Goal: Task Accomplishment & Management: Use online tool/utility

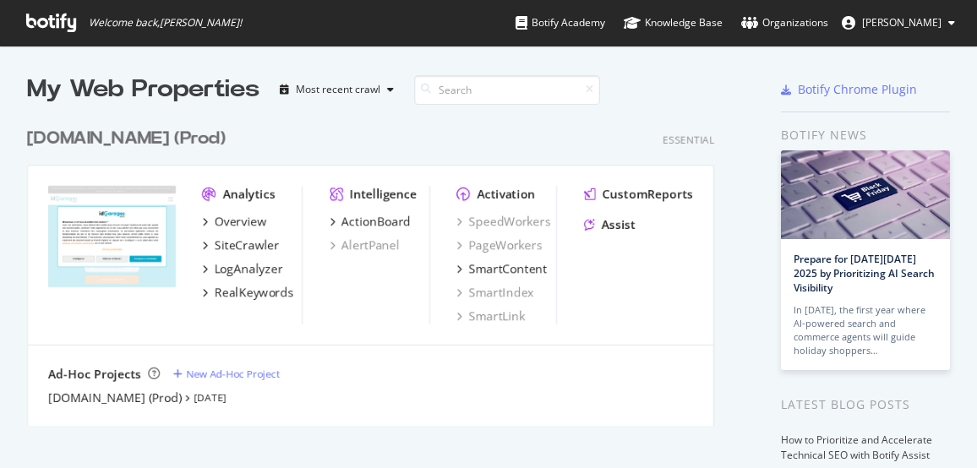
scroll to position [455, 951]
click at [737, 165] on div "My Web Properties Most recent crawl [DOMAIN_NAME] (Prod) Essential Analytics Ov…" at bounding box center [394, 436] width 734 height 727
click at [262, 246] on div "SiteCrawler" at bounding box center [247, 245] width 65 height 17
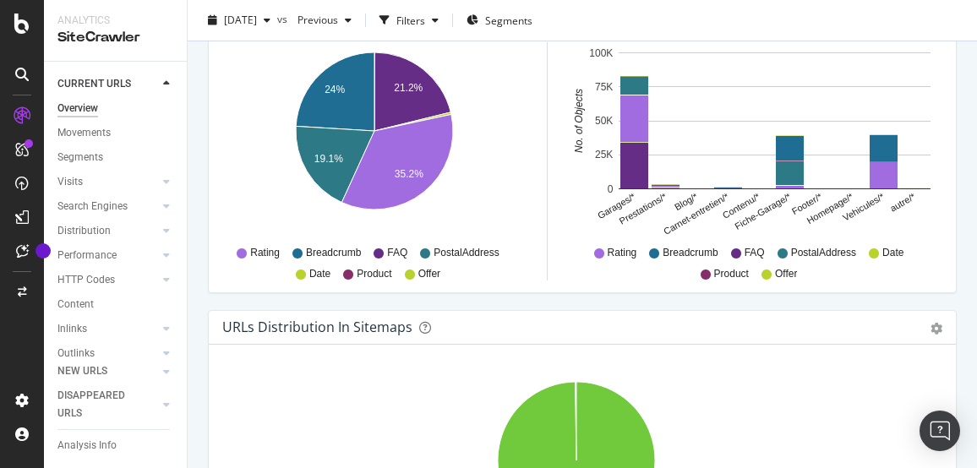
scroll to position [3213, 0]
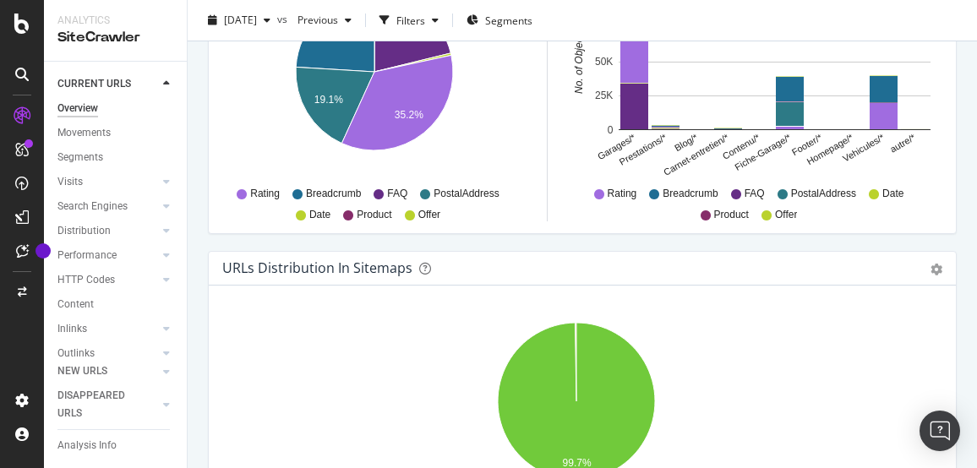
drag, startPoint x: 219, startPoint y: 106, endPoint x: 194, endPoint y: 192, distance: 89.9
click at [194, 192] on div "Overview [DOMAIN_NAME] (Prod) [DATE] vs Previous Filters Segments Crawled URLs …" at bounding box center [583, 234] width 790 height 468
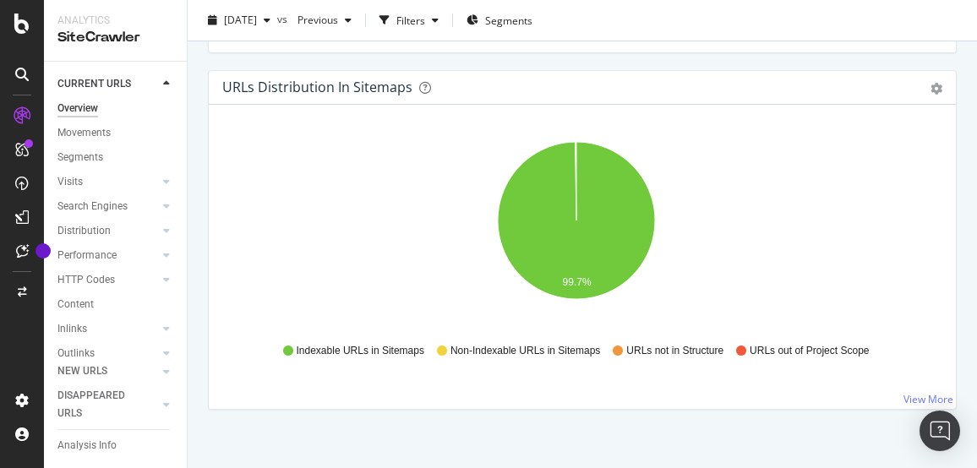
scroll to position [3405, 0]
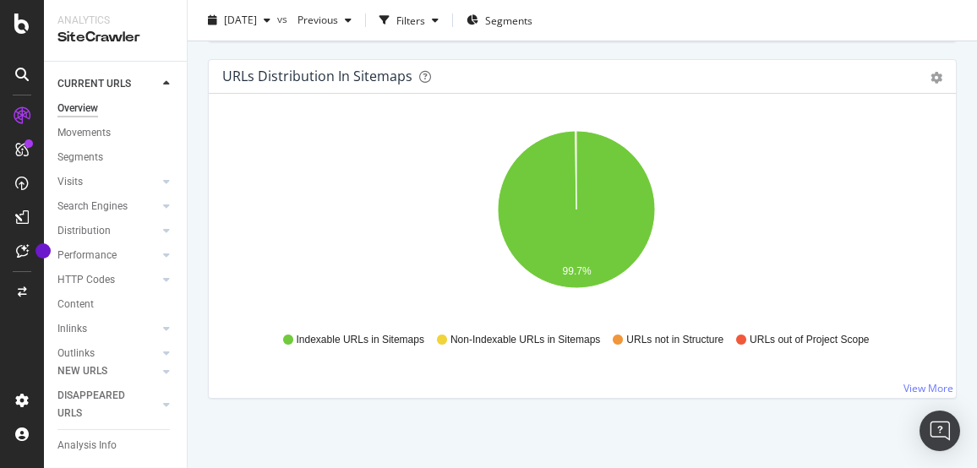
drag, startPoint x: 547, startPoint y: 107, endPoint x: 635, endPoint y: 61, distance: 99.5
click at [635, 61] on div "URLs Distribution in Sitemaps Pie Table Export as CSV Add to Custom Report" at bounding box center [582, 77] width 747 height 34
click at [931, 72] on icon "gear" at bounding box center [937, 78] width 12 height 12
click at [763, 60] on div "URLs Distribution in Sitemaps Pie Table Export as CSV Add to Custom Report" at bounding box center [582, 77] width 747 height 34
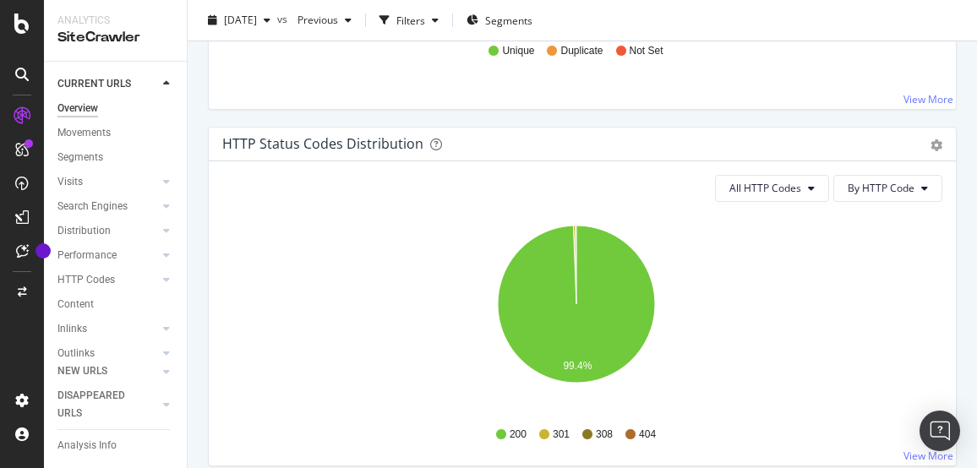
scroll to position [1460, 0]
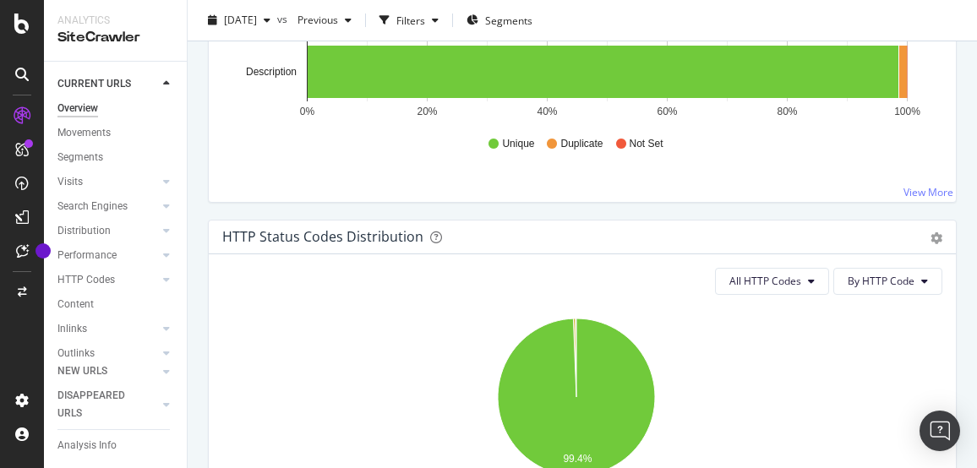
drag, startPoint x: 656, startPoint y: 131, endPoint x: 547, endPoint y: 212, distance: 136.0
click at [547, 212] on div "HTML Tags Performance for Indexable URLs Bar Bar (by Percentage) Table Export a…" at bounding box center [583, 41] width 766 height 357
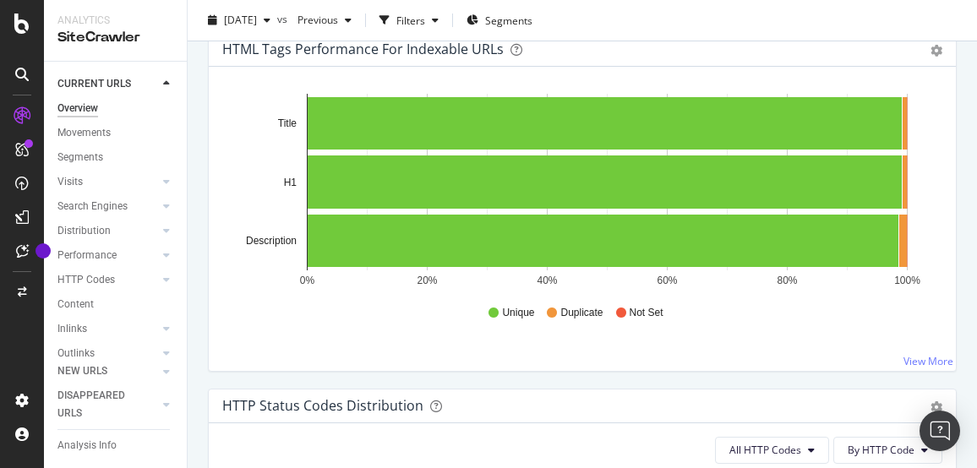
click at [950, 89] on div "HTML Tags Performance for Indexable URLs Bar Bar (by Percentage) Table Export a…" at bounding box center [583, 210] width 766 height 357
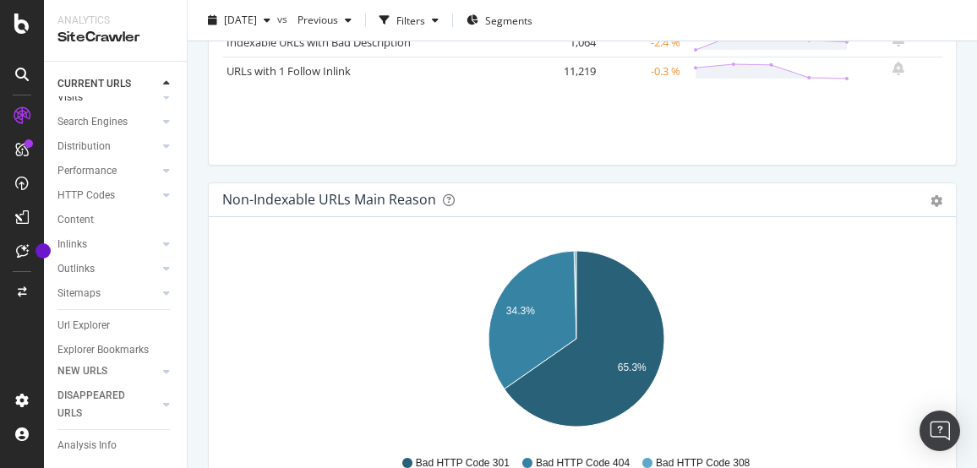
scroll to position [116, 0]
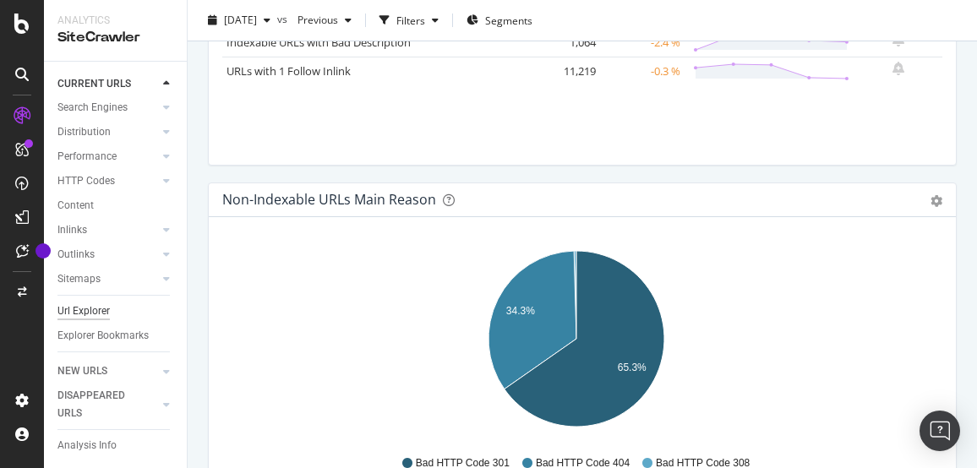
click at [88, 303] on div "Url Explorer" at bounding box center [83, 312] width 52 height 18
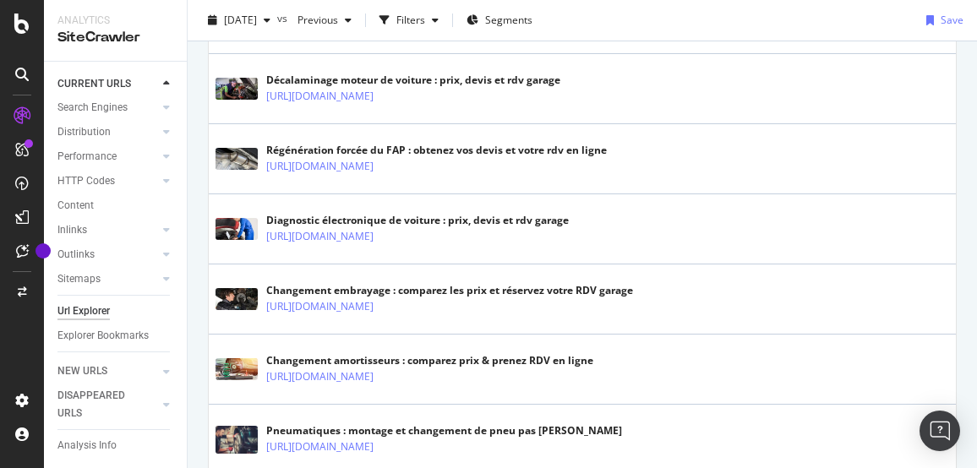
scroll to position [32, 0]
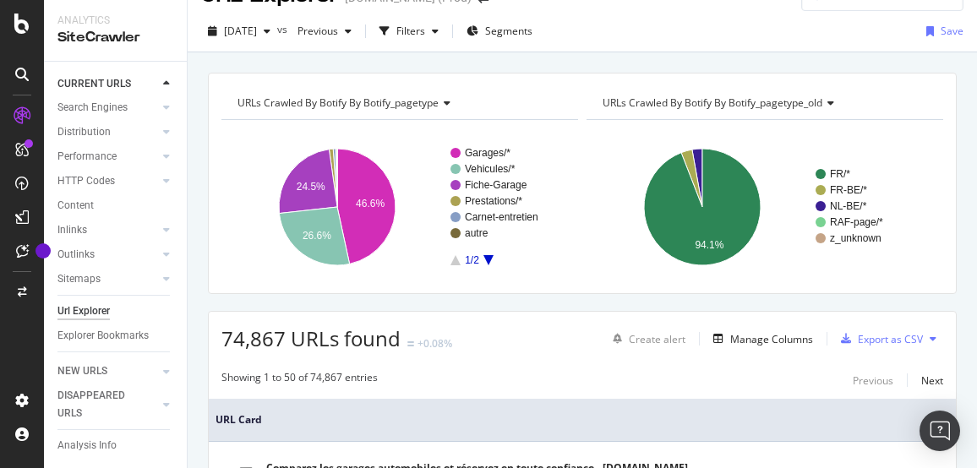
click at [850, 90] on div "URLs Crawled By Botify By botify_pagetype_old" at bounding box center [763, 103] width 329 height 27
click at [810, 60] on div "URLs Crawled By Botify By botify_pagetype Chart (by Value) Table Expand Export …" at bounding box center [583, 72] width 790 height 41
click at [930, 337] on icon at bounding box center [933, 339] width 7 height 10
click at [304, 336] on span "74,867 URLs found" at bounding box center [311, 339] width 179 height 28
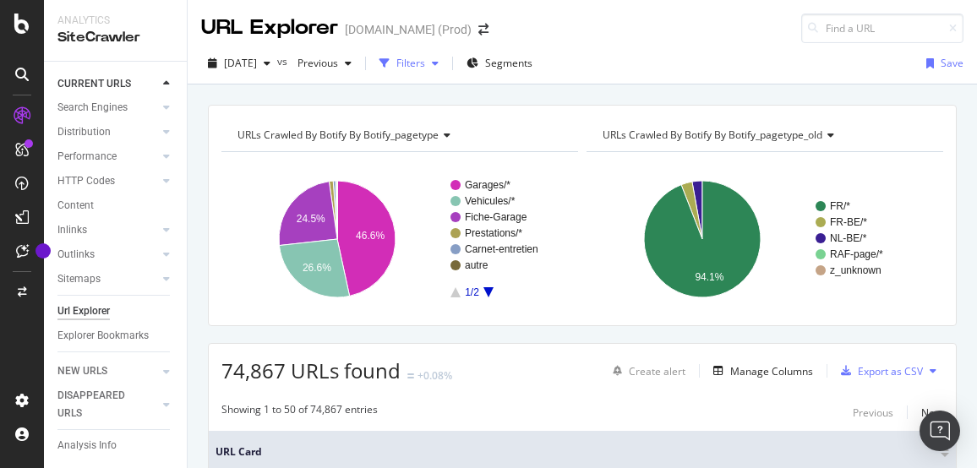
click at [439, 60] on icon "button" at bounding box center [435, 63] width 7 height 10
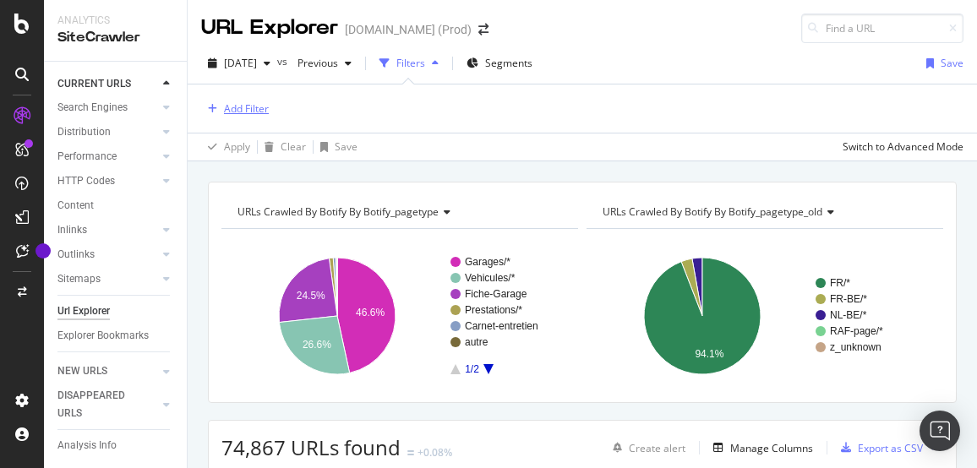
click at [249, 106] on div "Add Filter" at bounding box center [246, 108] width 45 height 14
click at [690, 105] on div "Add Filter" at bounding box center [582, 109] width 763 height 48
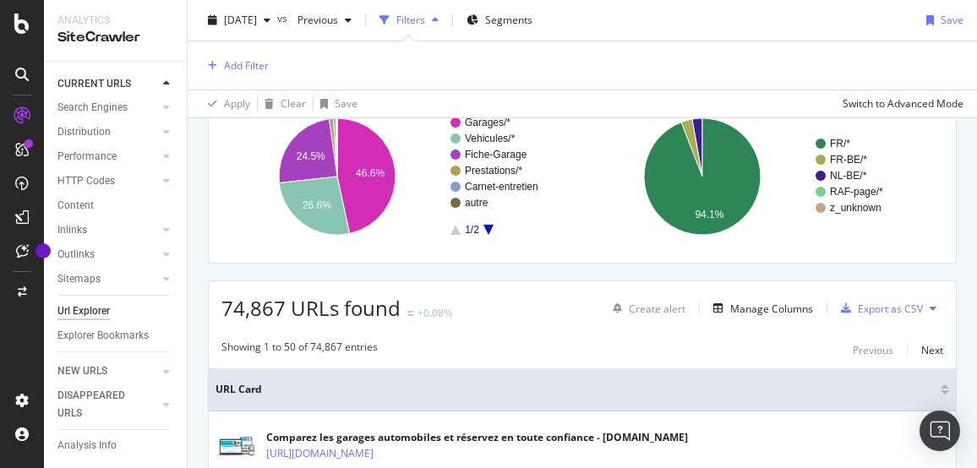
scroll to position [169, 0]
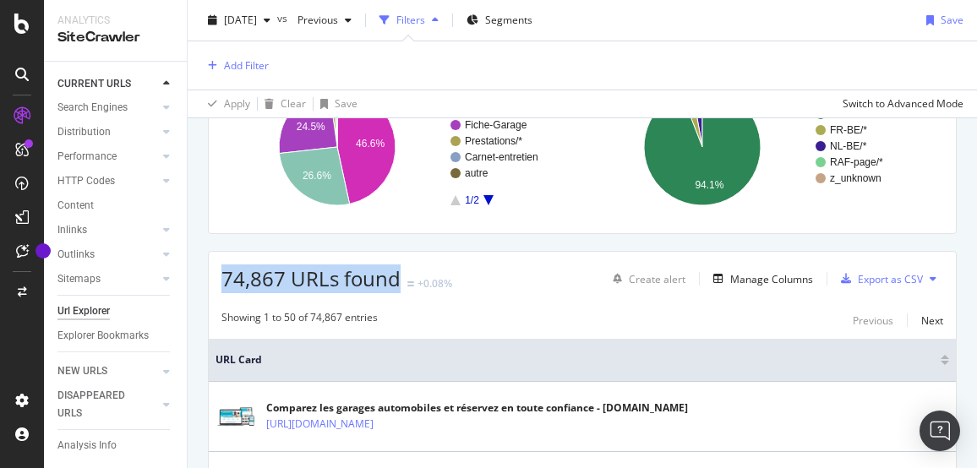
drag, startPoint x: 401, startPoint y: 275, endPoint x: 201, endPoint y: 276, distance: 199.6
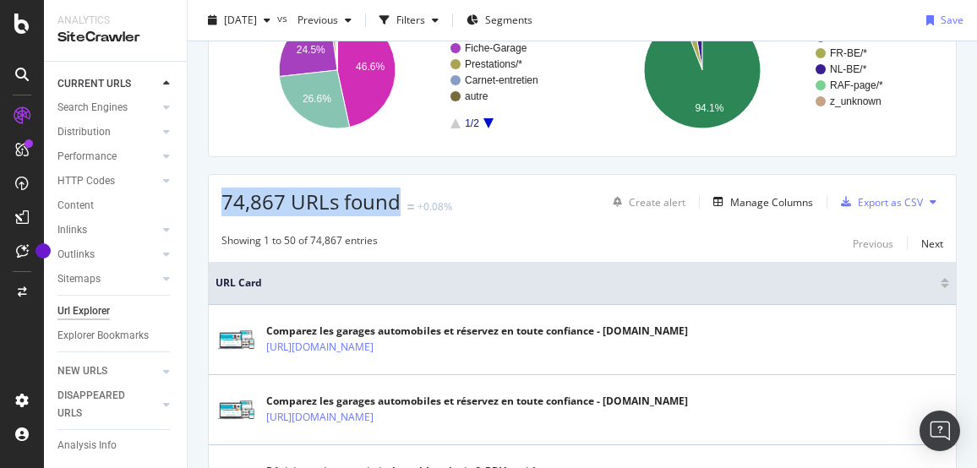
scroll to position [93, 0]
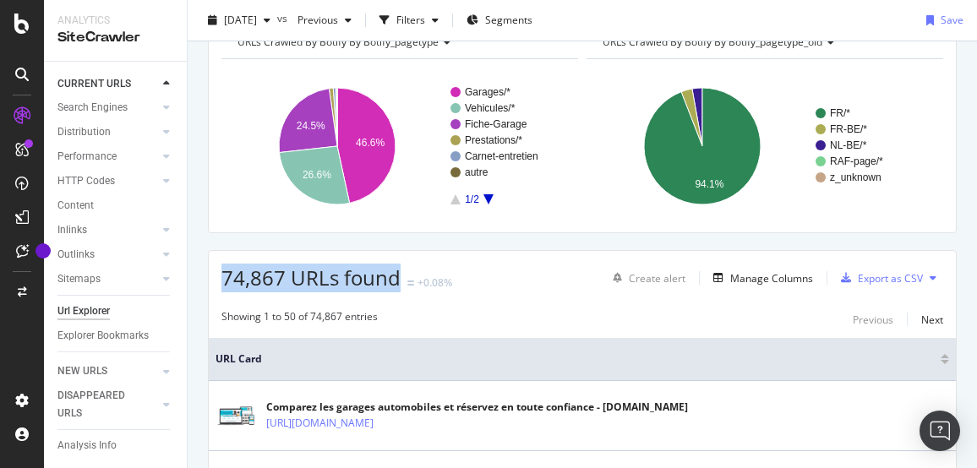
drag, startPoint x: 201, startPoint y: 276, endPoint x: 256, endPoint y: 272, distance: 55.1
copy span "74,867 URLs found"
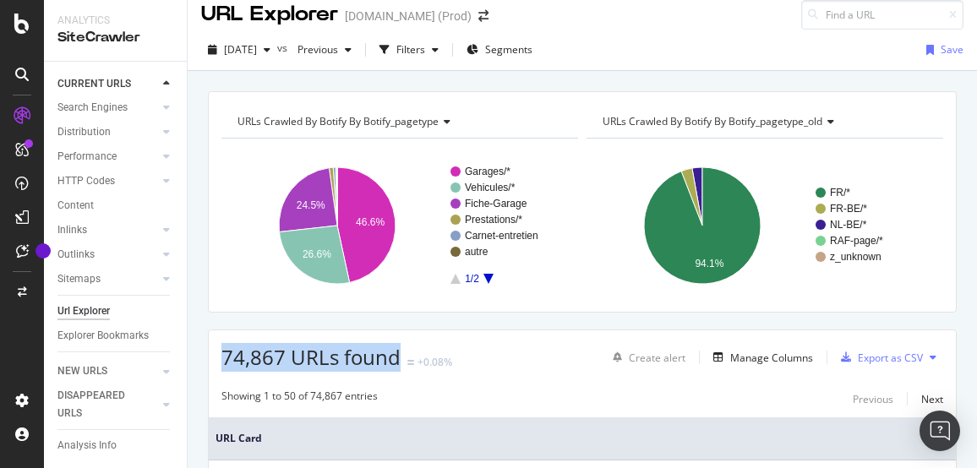
scroll to position [0, 0]
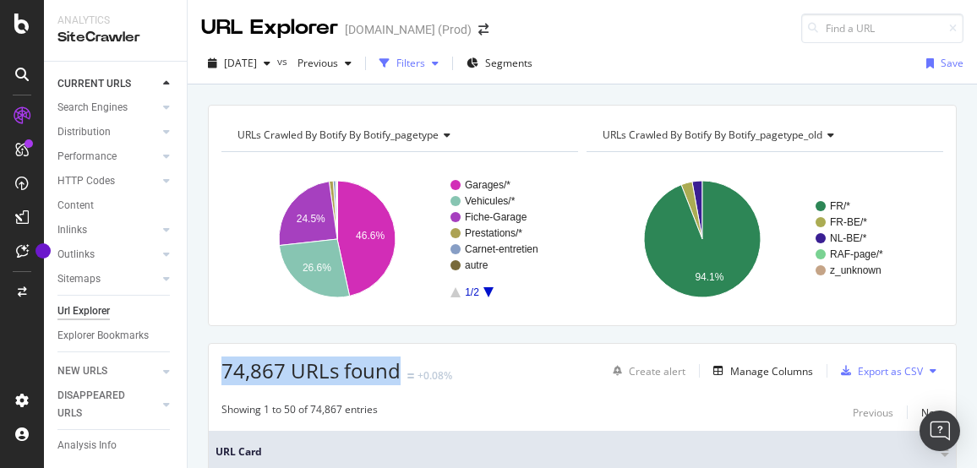
click at [446, 60] on div "button" at bounding box center [435, 63] width 20 height 10
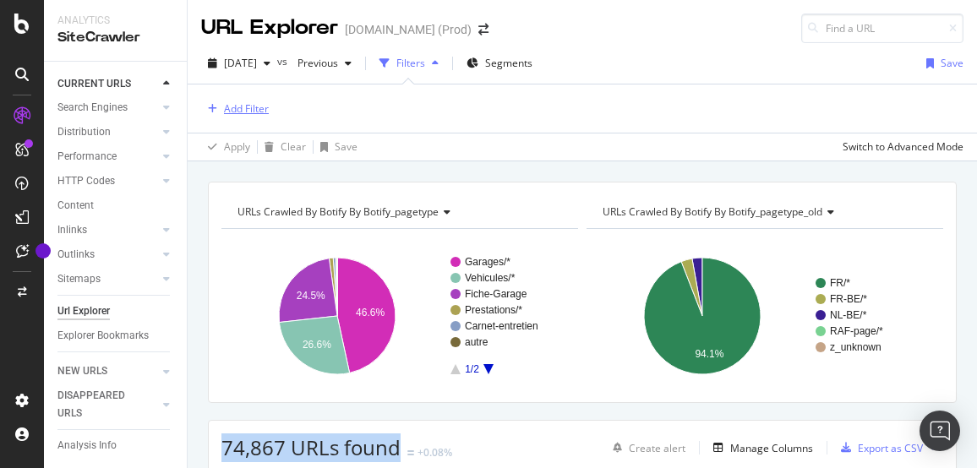
click at [253, 107] on div "Add Filter" at bounding box center [246, 108] width 45 height 14
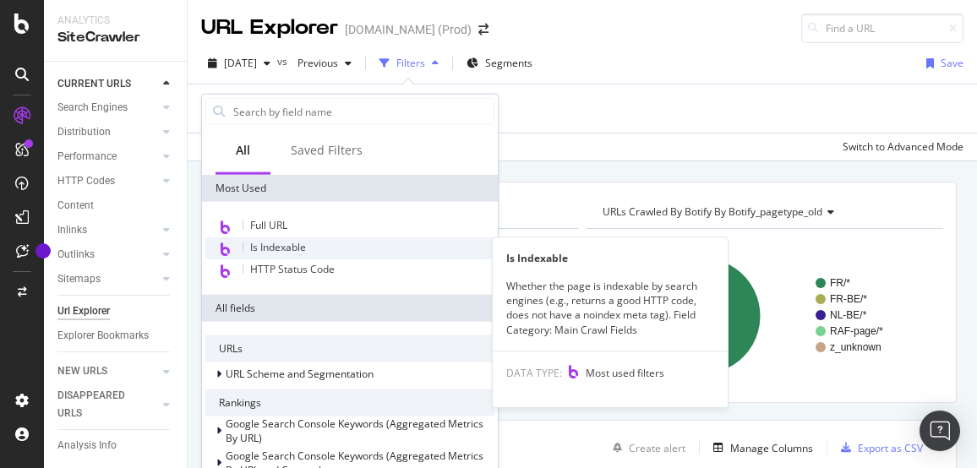
click at [276, 249] on span "Is Indexable" at bounding box center [278, 247] width 56 height 14
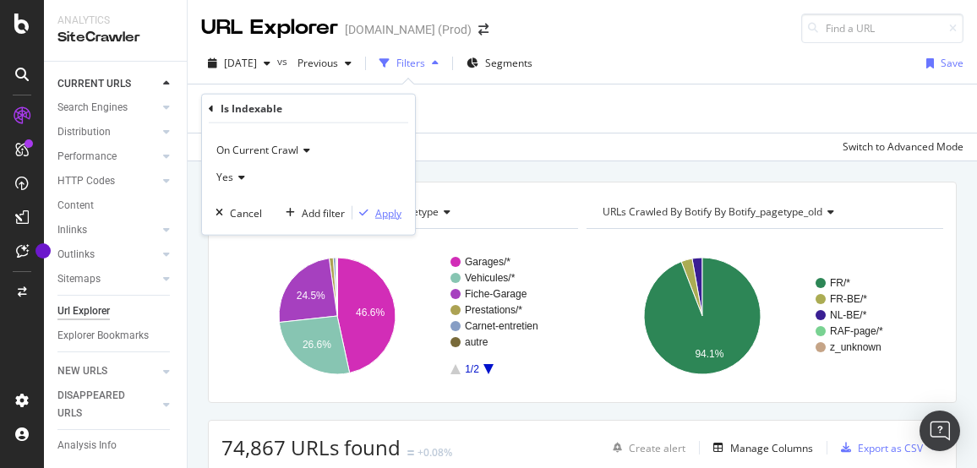
click at [387, 207] on div "Apply" at bounding box center [388, 212] width 26 height 14
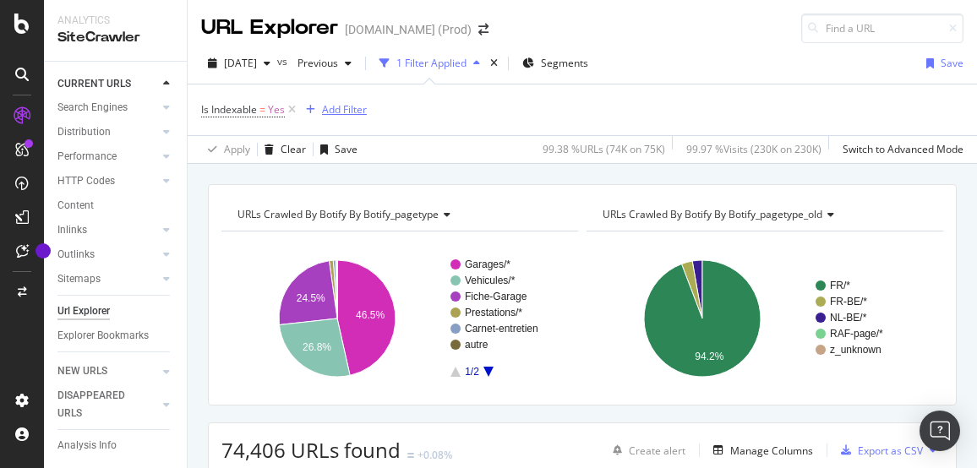
click at [342, 110] on div "Add Filter" at bounding box center [344, 109] width 45 height 14
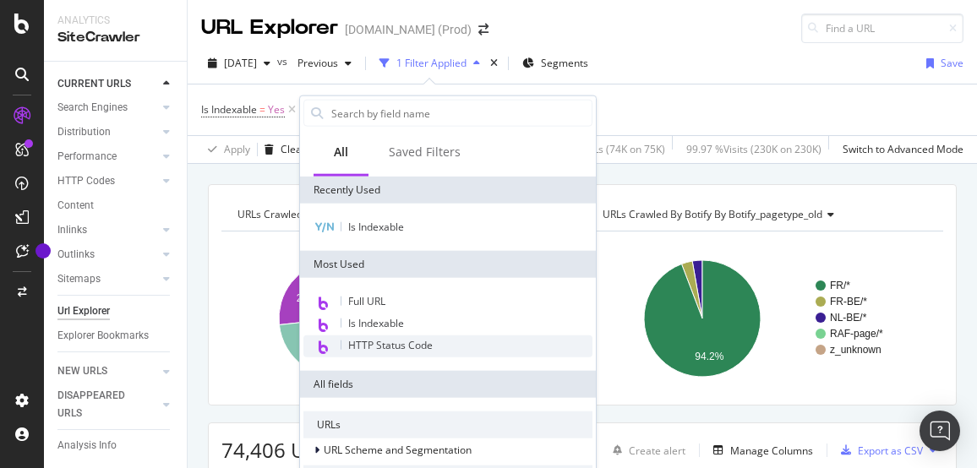
click at [390, 345] on span "HTTP Status Code" at bounding box center [390, 345] width 85 height 14
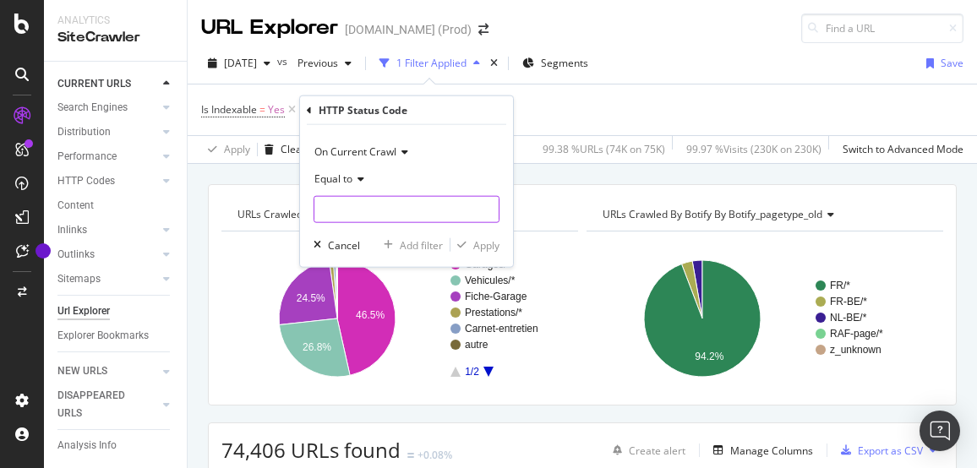
click at [361, 206] on input "number" at bounding box center [407, 209] width 186 height 27
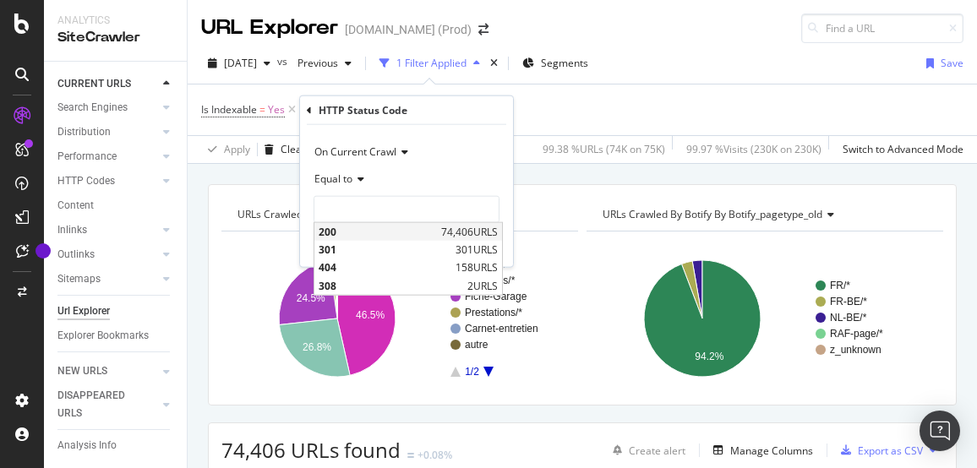
click at [345, 238] on span "200" at bounding box center [378, 232] width 118 height 14
type input "200"
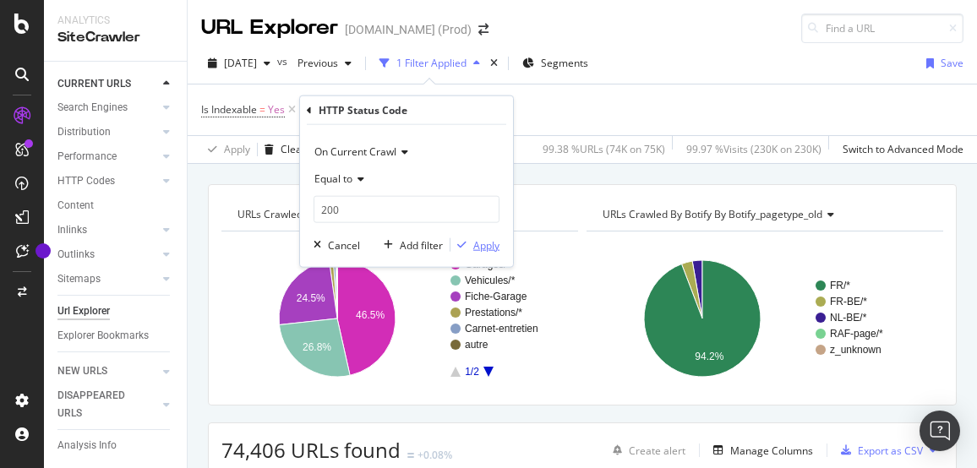
click at [483, 244] on div "Apply" at bounding box center [486, 245] width 26 height 14
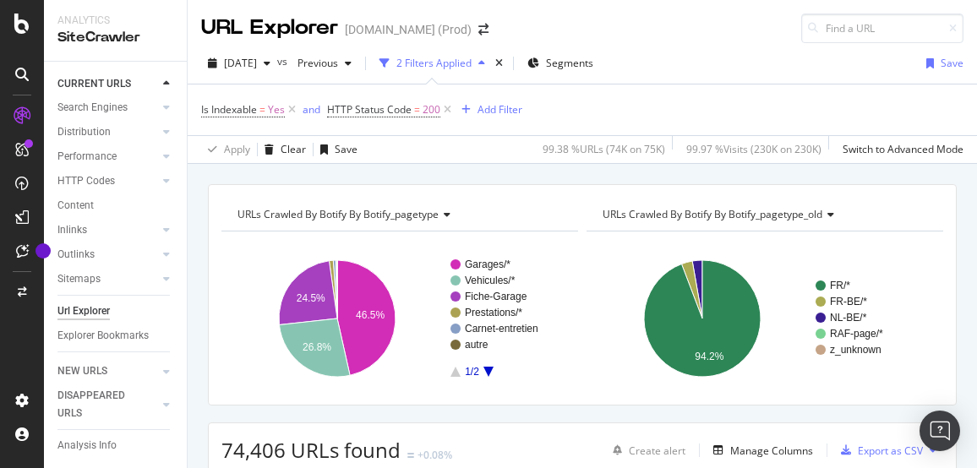
scroll to position [254, 0]
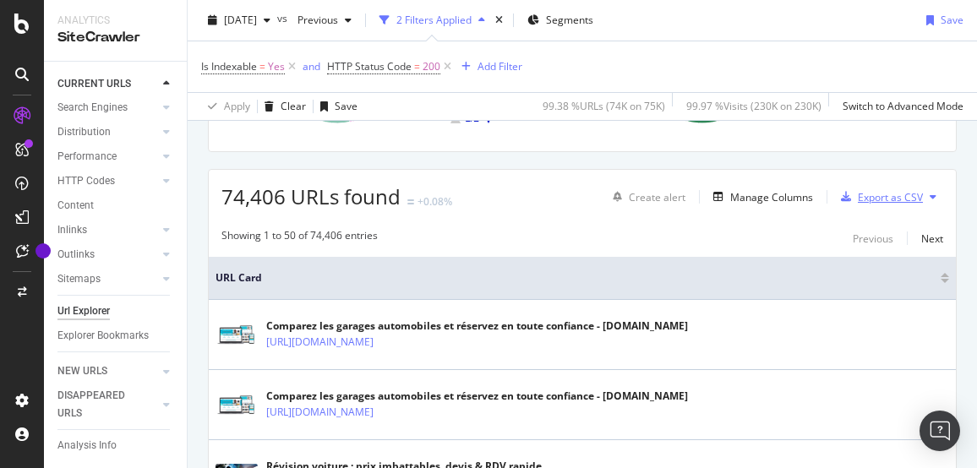
click at [879, 200] on div "Export as CSV" at bounding box center [890, 197] width 65 height 14
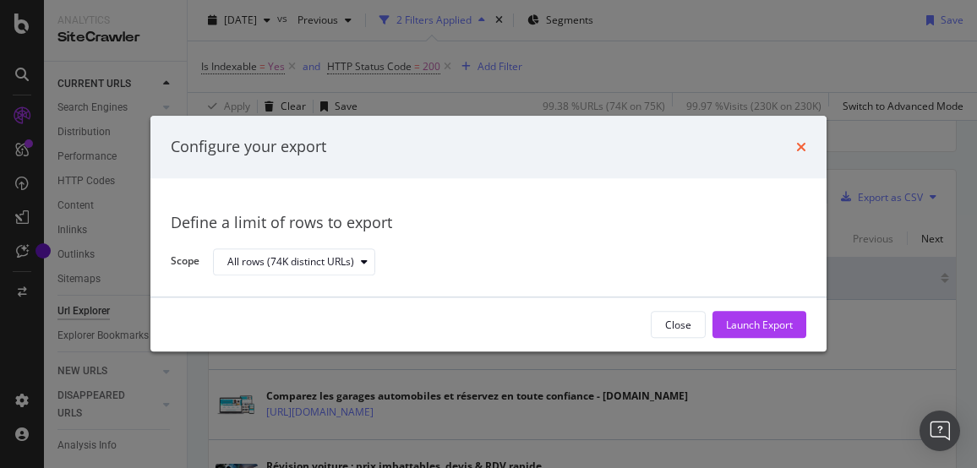
click at [797, 145] on icon "times" at bounding box center [801, 147] width 10 height 14
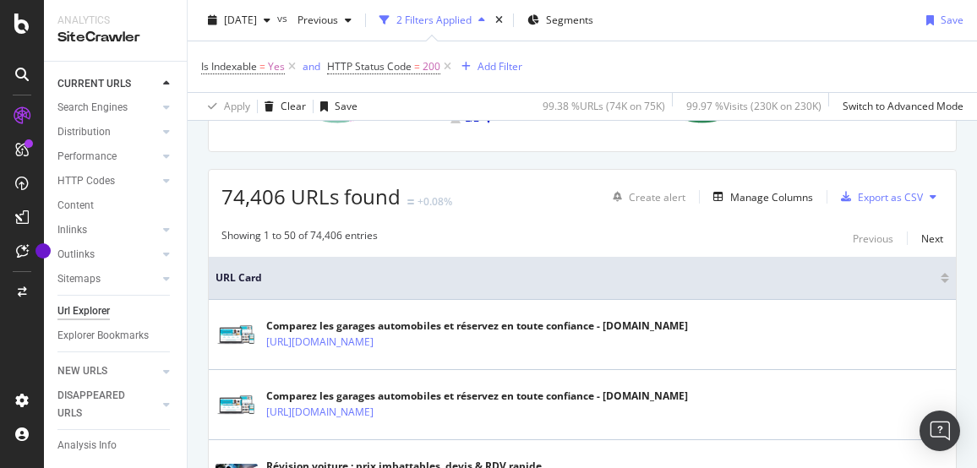
click at [930, 195] on icon at bounding box center [933, 197] width 7 height 10
click at [844, 194] on span "Export XML Sitemaps" at bounding box center [846, 196] width 100 height 15
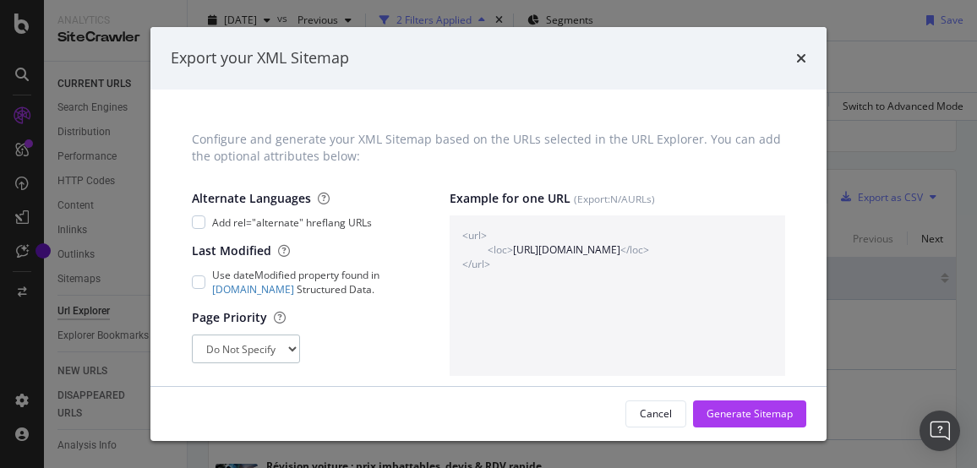
click at [294, 347] on select "Do Not Specify 0 0.1 0.2 0.3 0.4 0.5 0.6 0.7 0.8 0.9 1" at bounding box center [246, 349] width 108 height 29
click at [390, 351] on div "Page Priority Do Not Specify 0 0.1 0.2 0.3 0.4 0.5 0.6 0.7 0.8 0.9 1" at bounding box center [304, 336] width 224 height 54
click at [196, 224] on div "modal" at bounding box center [199, 223] width 14 height 14
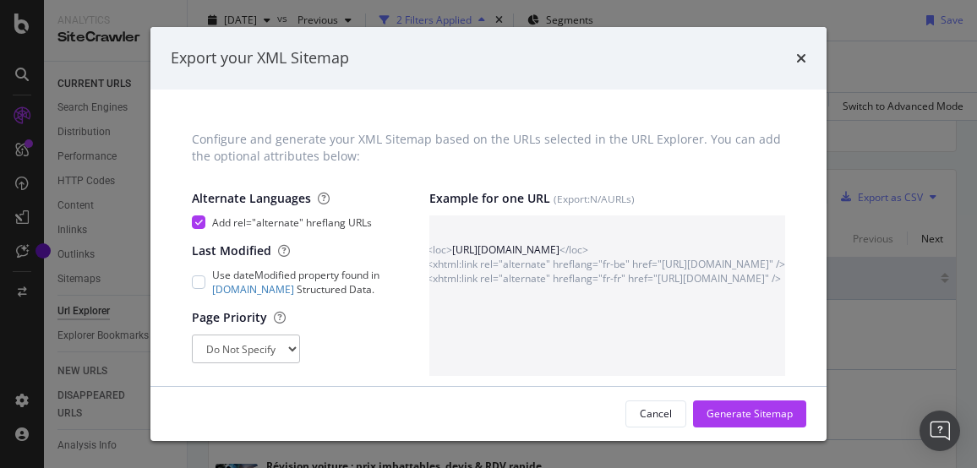
scroll to position [0, 0]
click at [200, 216] on div "modal" at bounding box center [199, 223] width 14 height 14
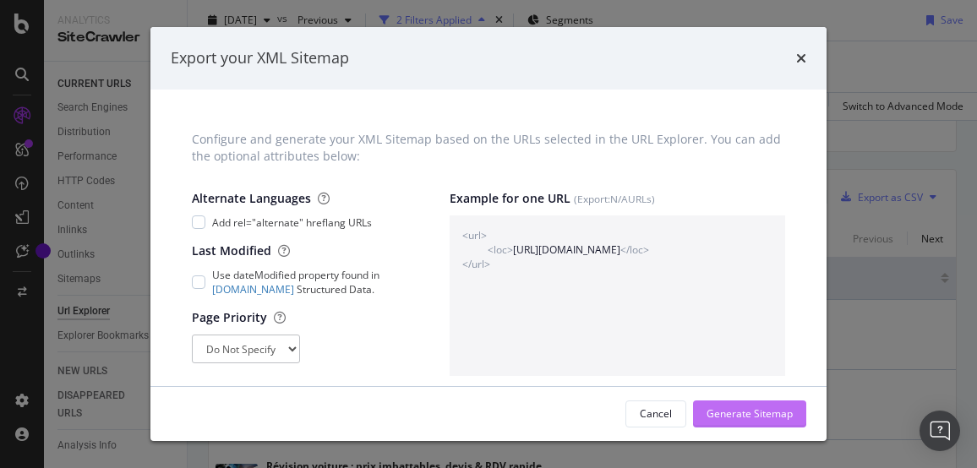
click at [737, 409] on div "Generate Sitemap" at bounding box center [750, 414] width 86 height 14
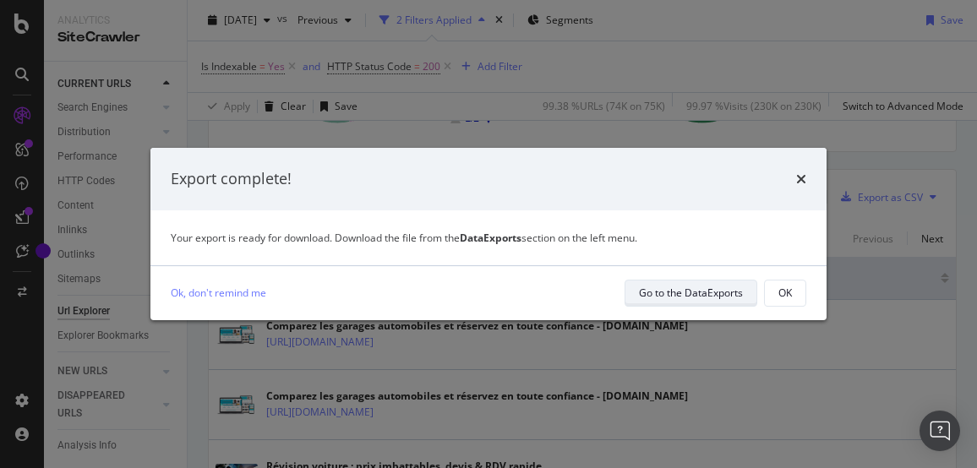
click at [681, 292] on div "Go to the DataExports" at bounding box center [691, 293] width 104 height 14
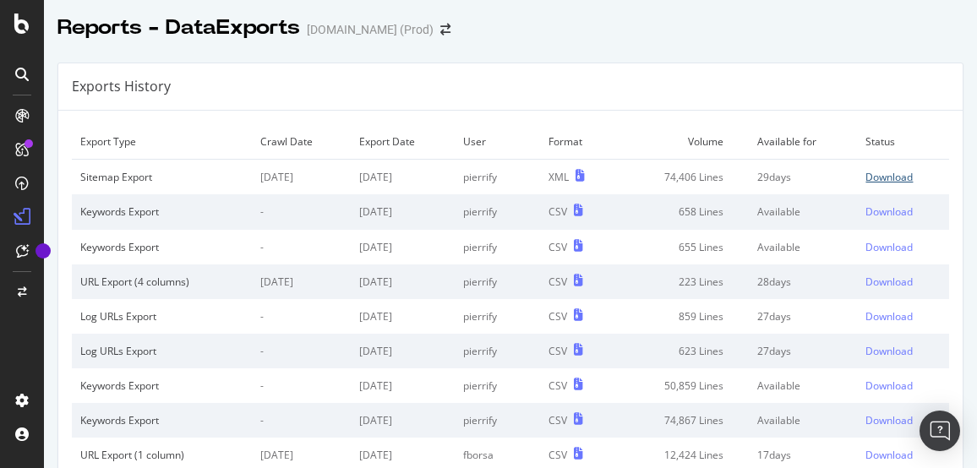
click at [866, 176] on div "Download" at bounding box center [889, 177] width 47 height 14
click at [911, 45] on div at bounding box center [510, 45] width 933 height 7
